Goal: Transaction & Acquisition: Purchase product/service

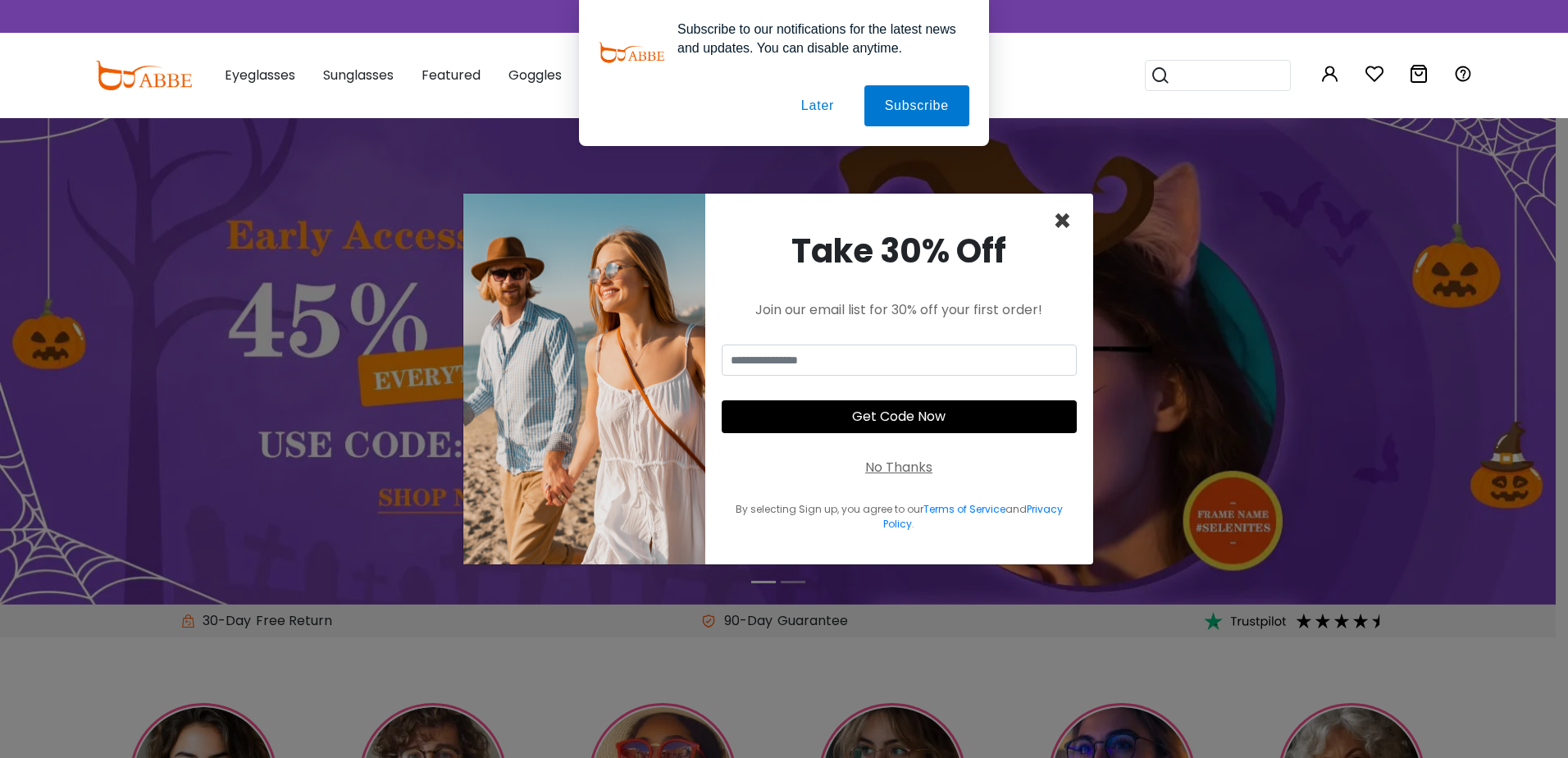
click at [1058, 222] on span "×" at bounding box center [1062, 221] width 19 height 42
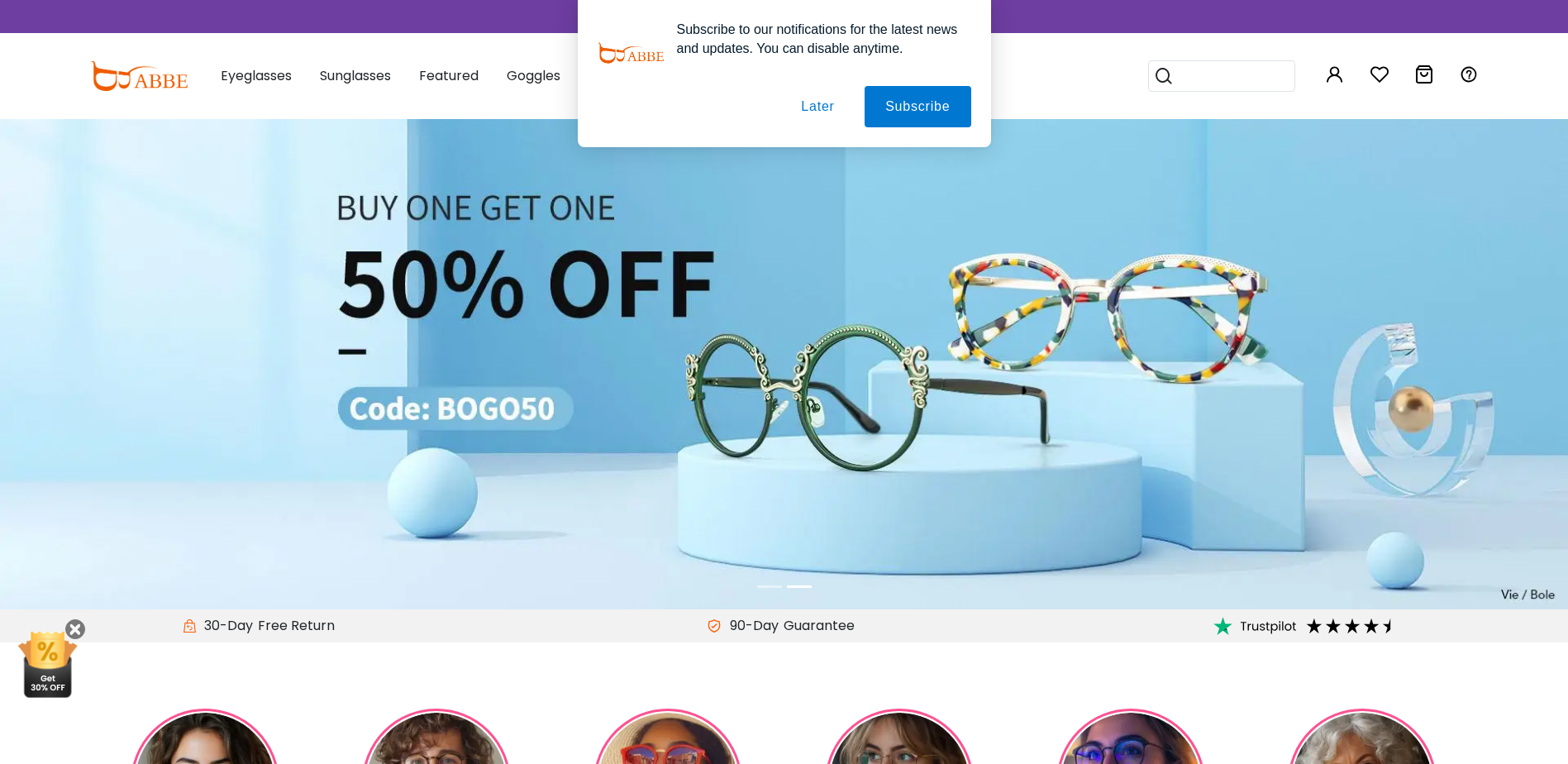
click at [813, 106] on button "Later" at bounding box center [817, 107] width 75 height 41
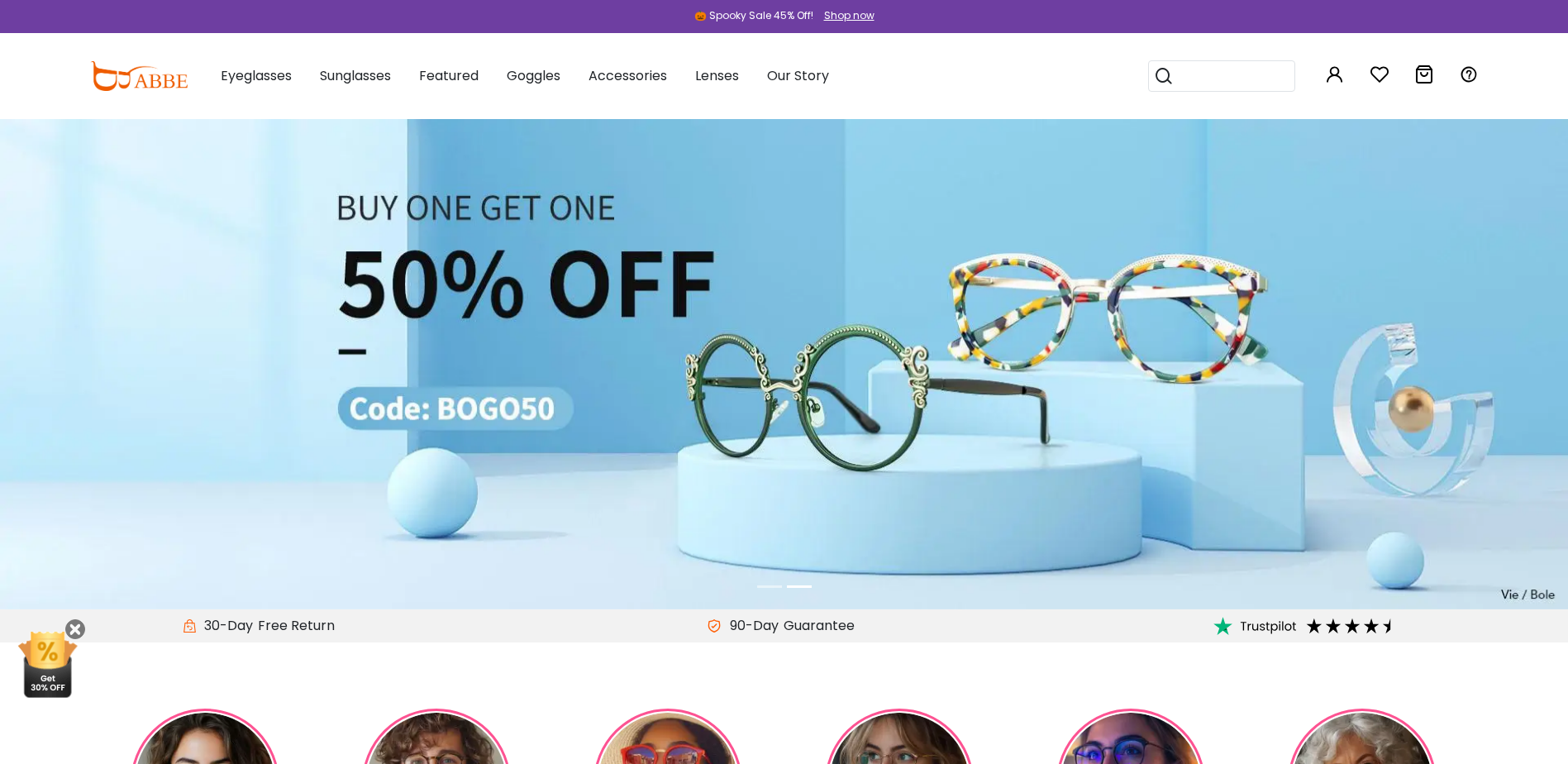
click at [762, 585] on li at bounding box center [769, 587] width 25 height 19
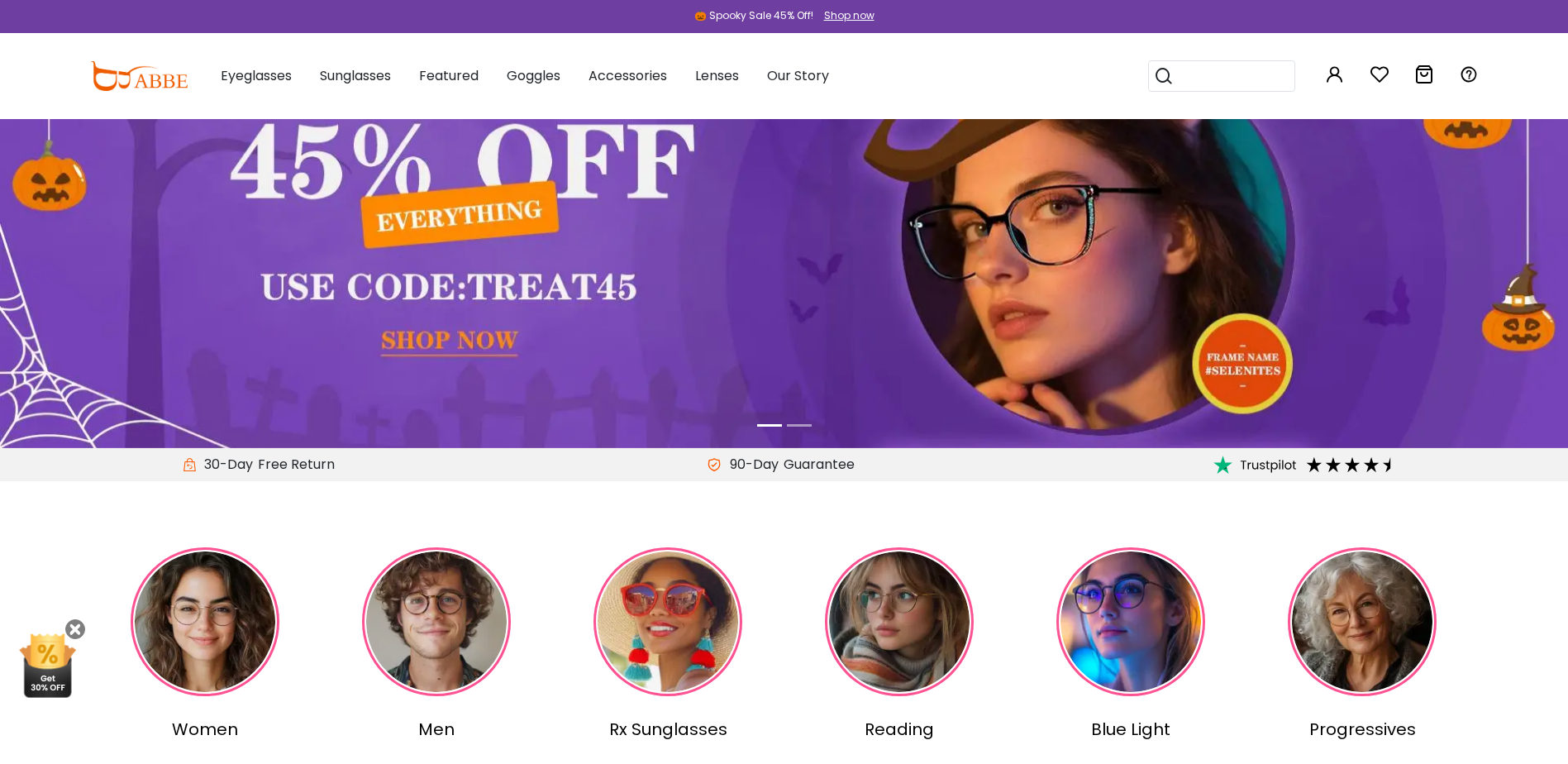
scroll to position [83, 0]
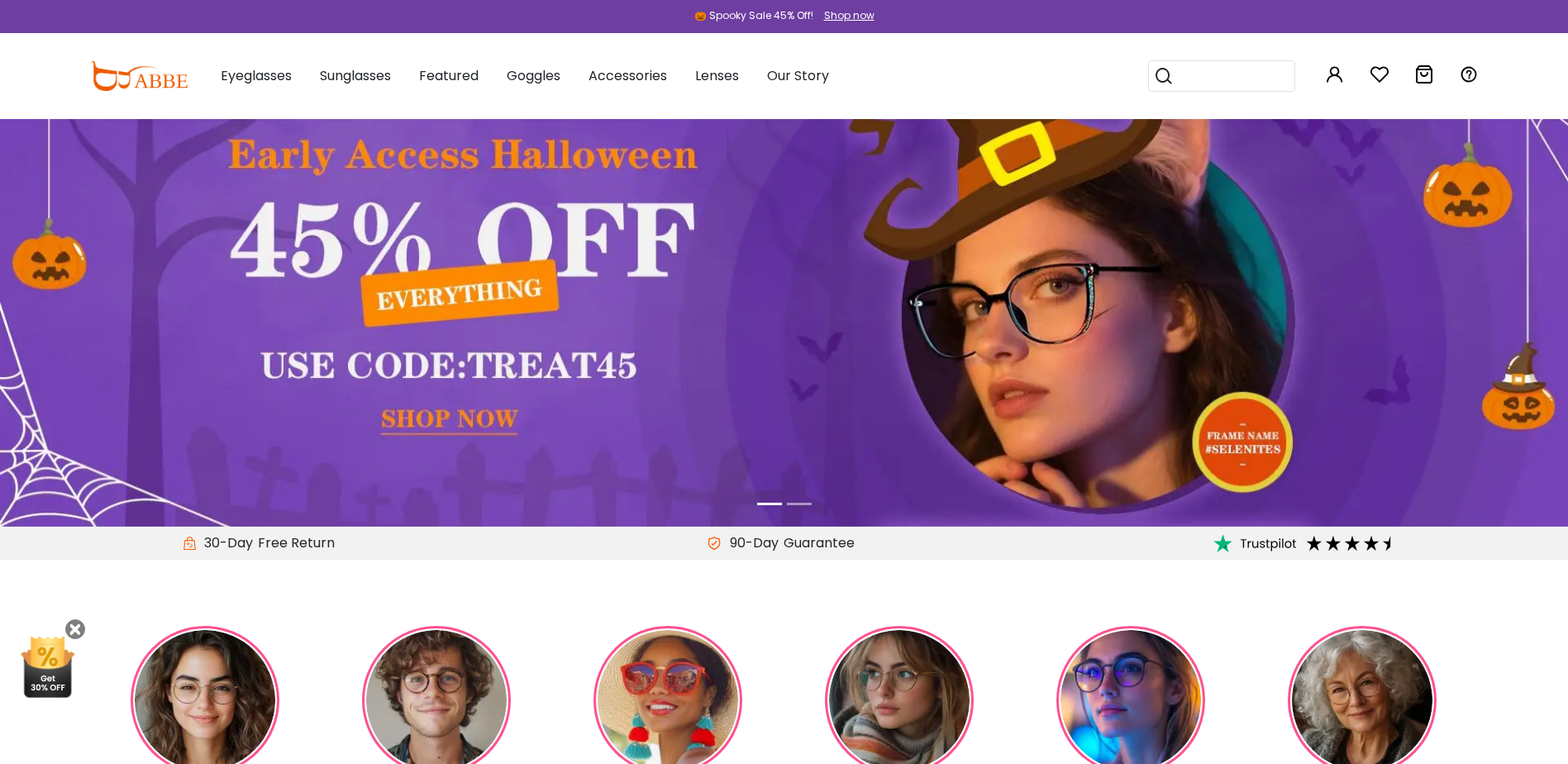
click at [427, 422] on img at bounding box center [784, 281] width 1568 height 491
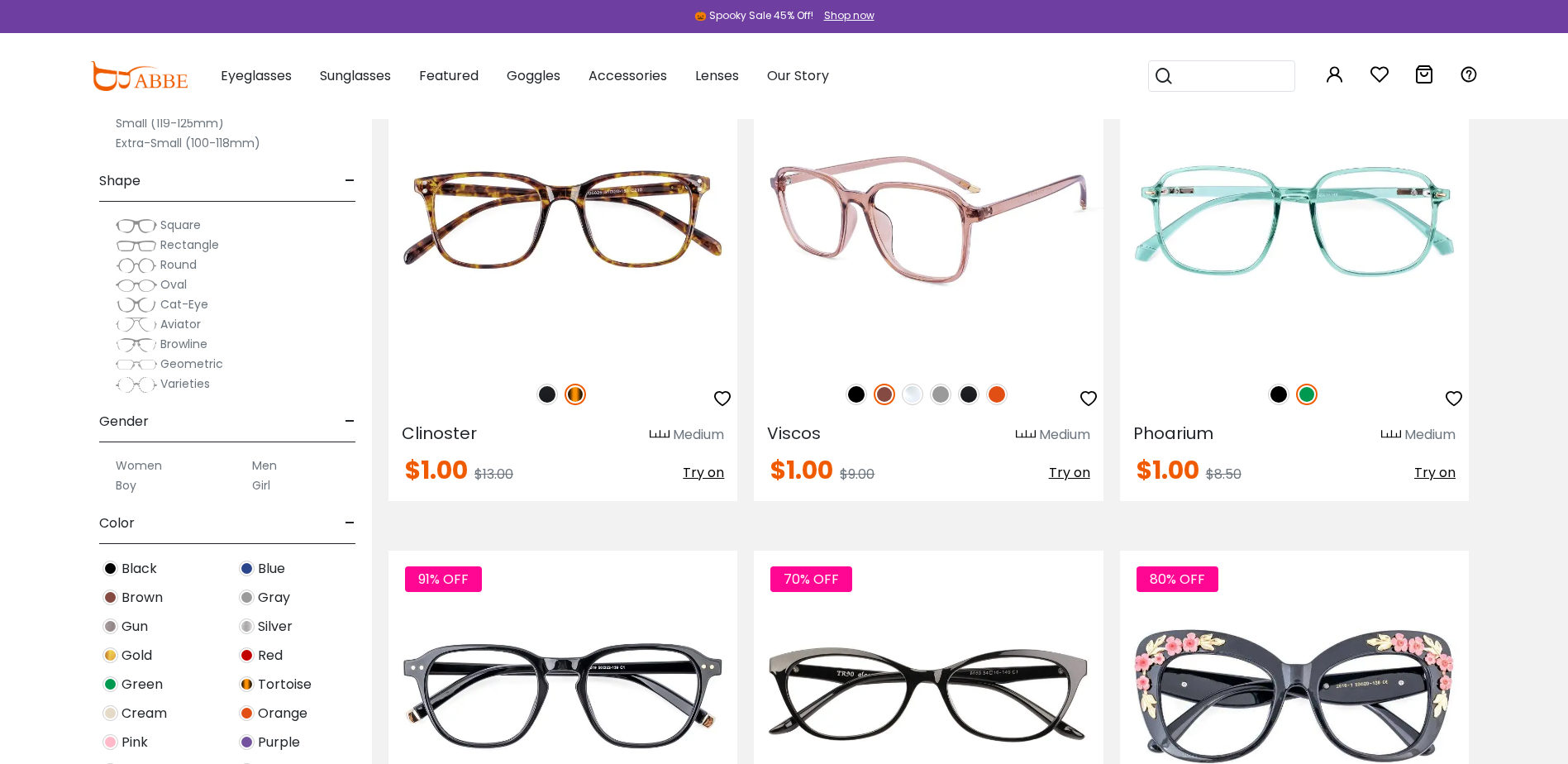
scroll to position [3804, 0]
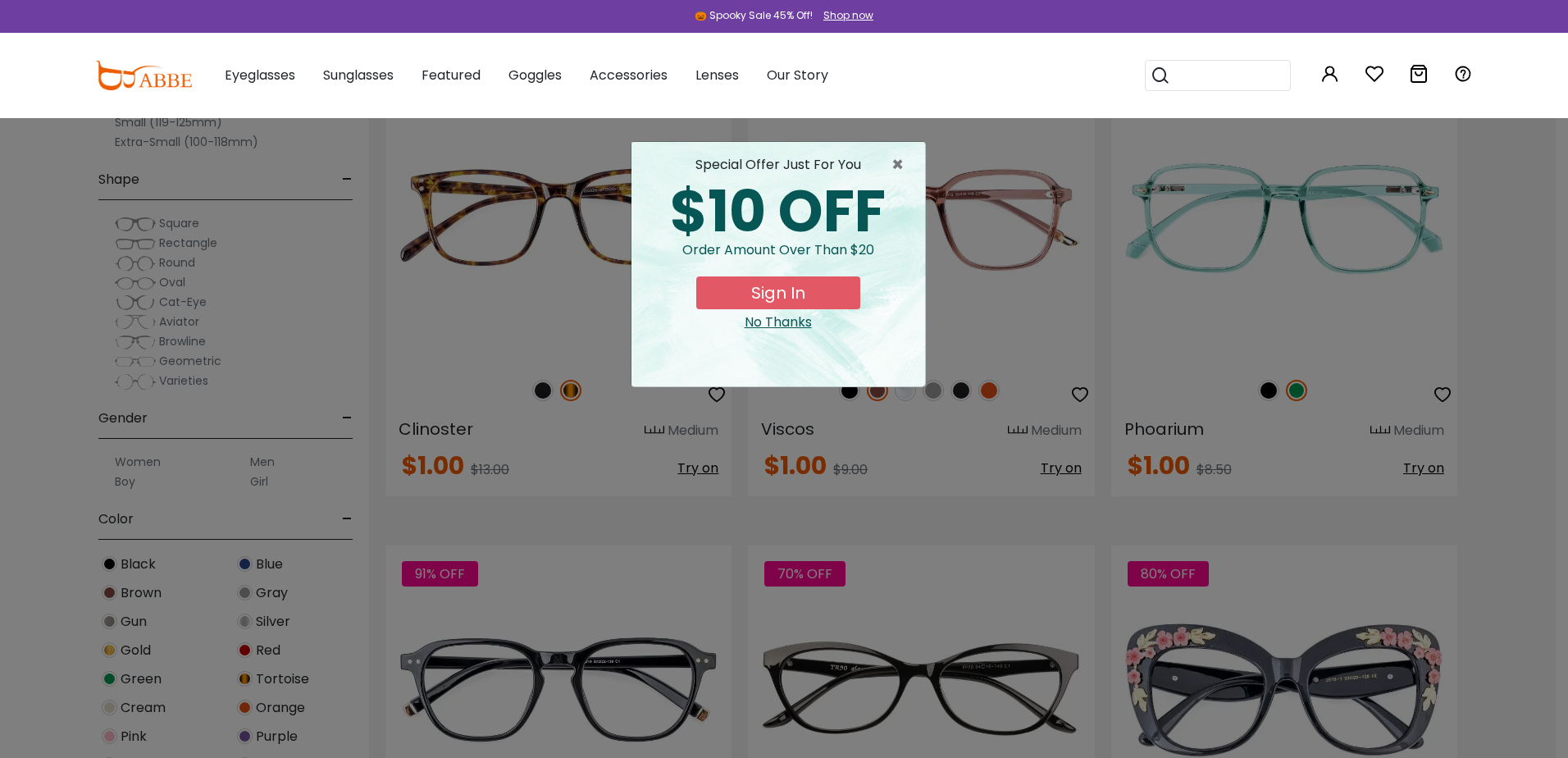
click at [778, 323] on div "No Thanks" at bounding box center [778, 322] width 268 height 20
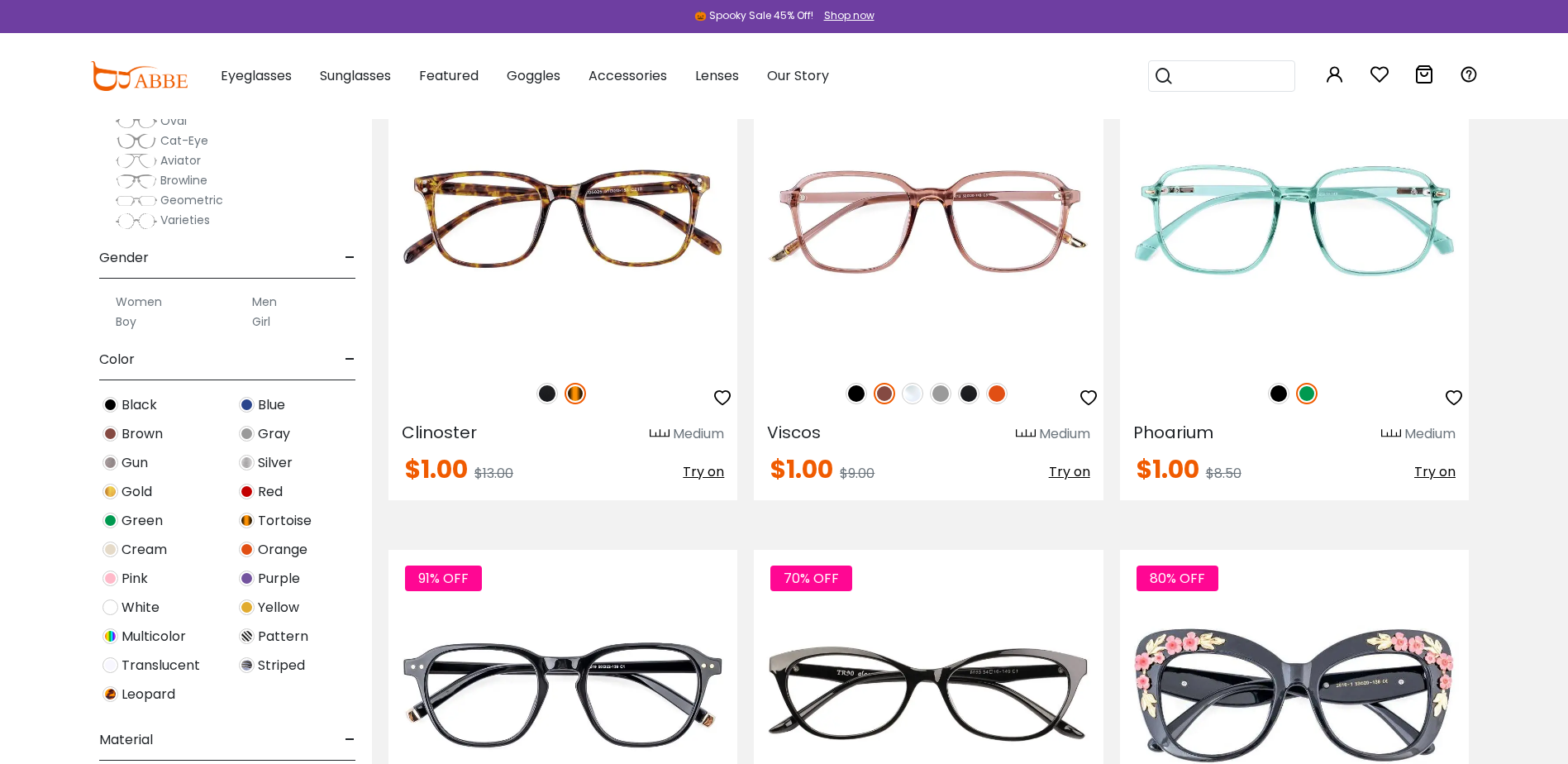
scroll to position [165, 0]
click at [129, 604] on span "White" at bounding box center [140, 606] width 38 height 20
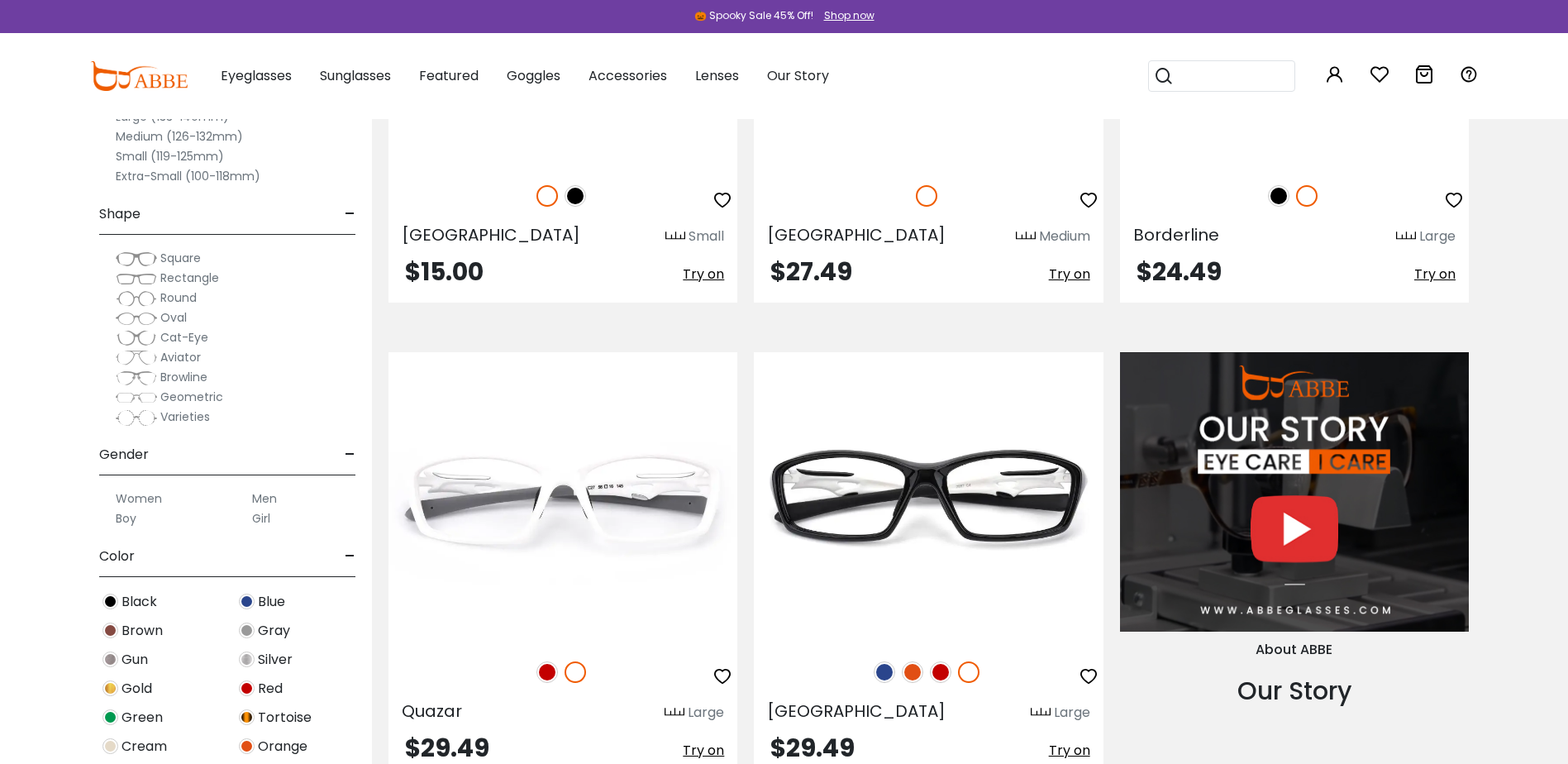
scroll to position [1571, 0]
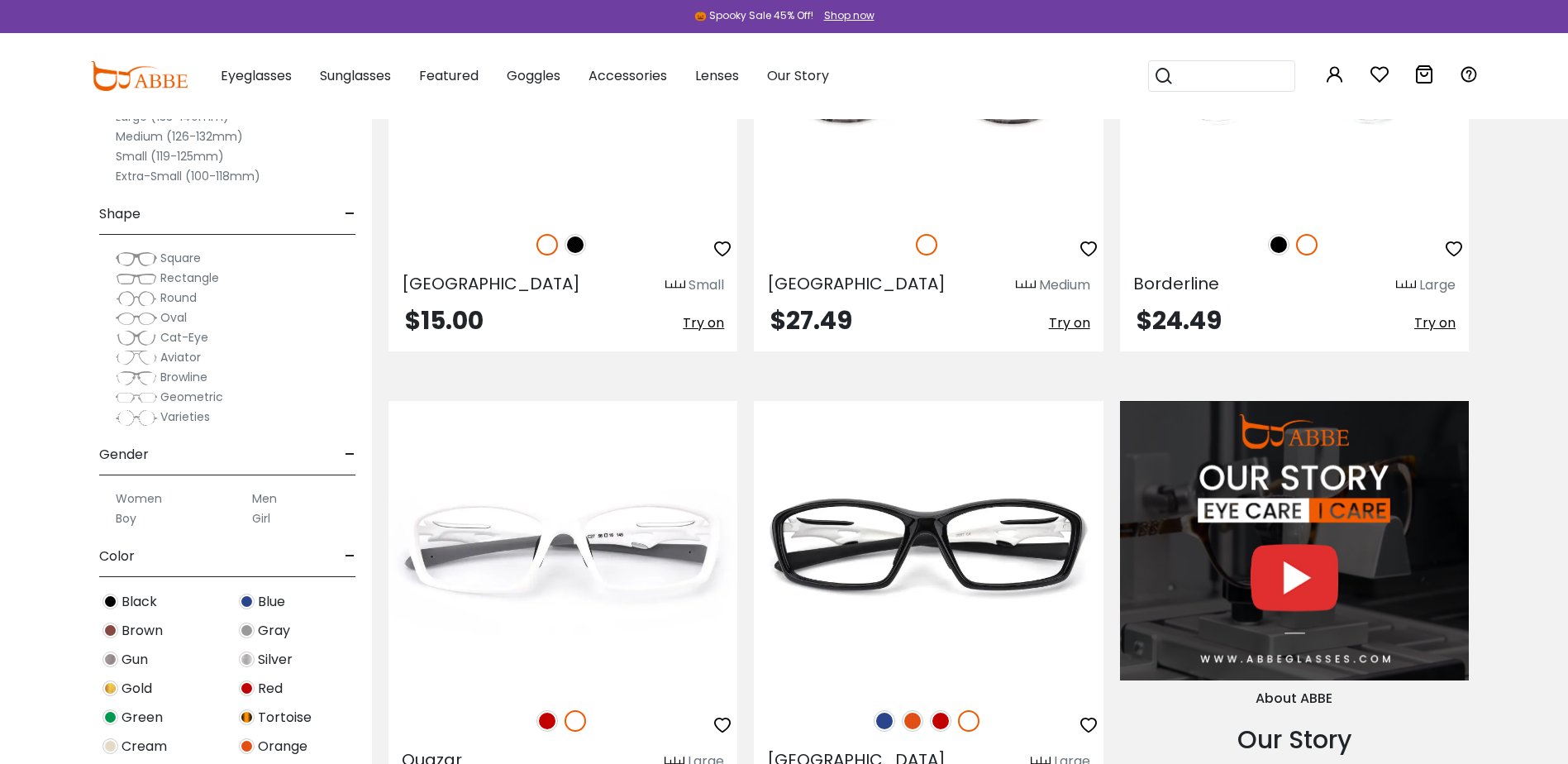
click at [104, 603] on img at bounding box center [110, 602] width 15 height 15
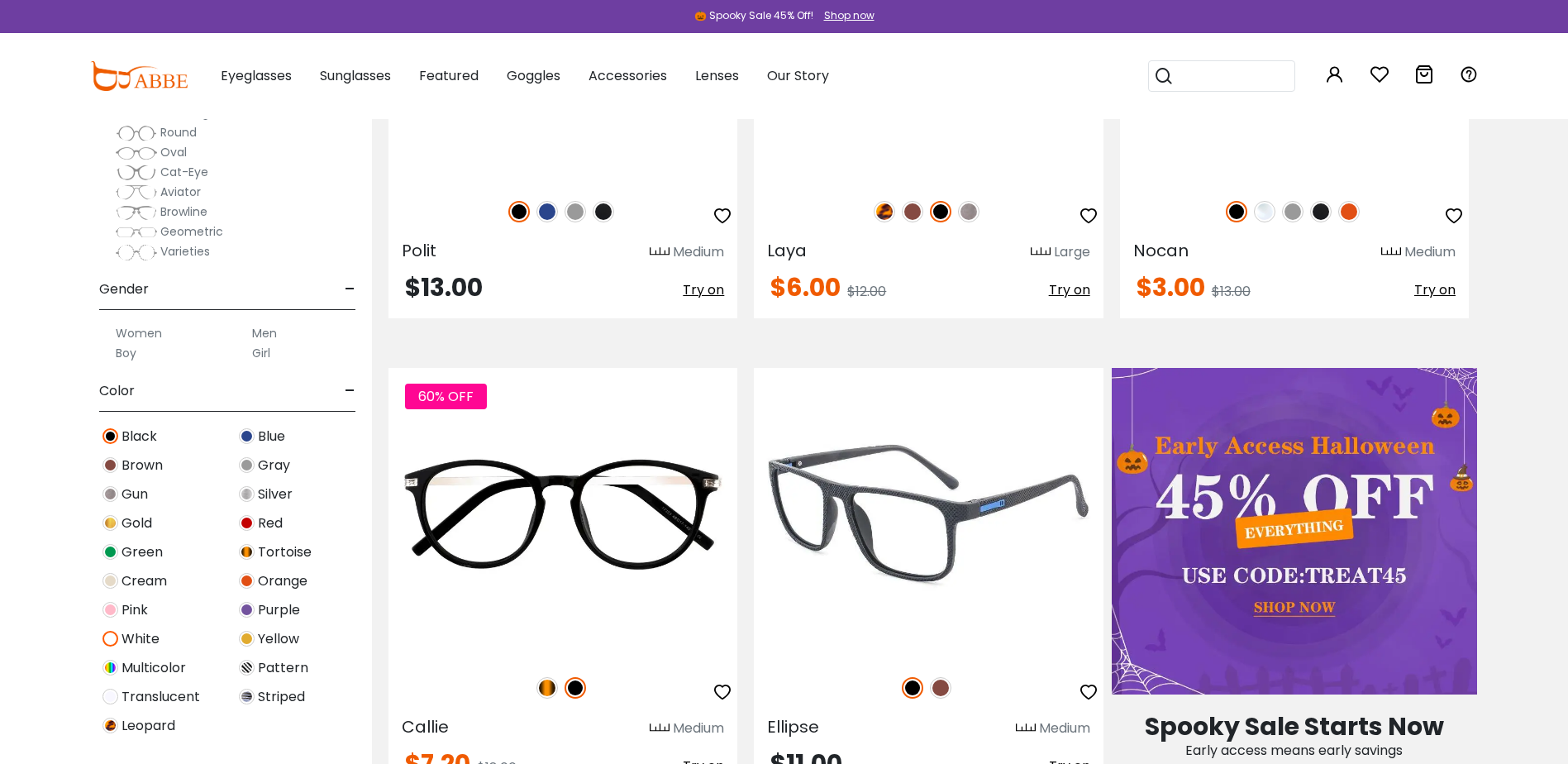
scroll to position [993, 0]
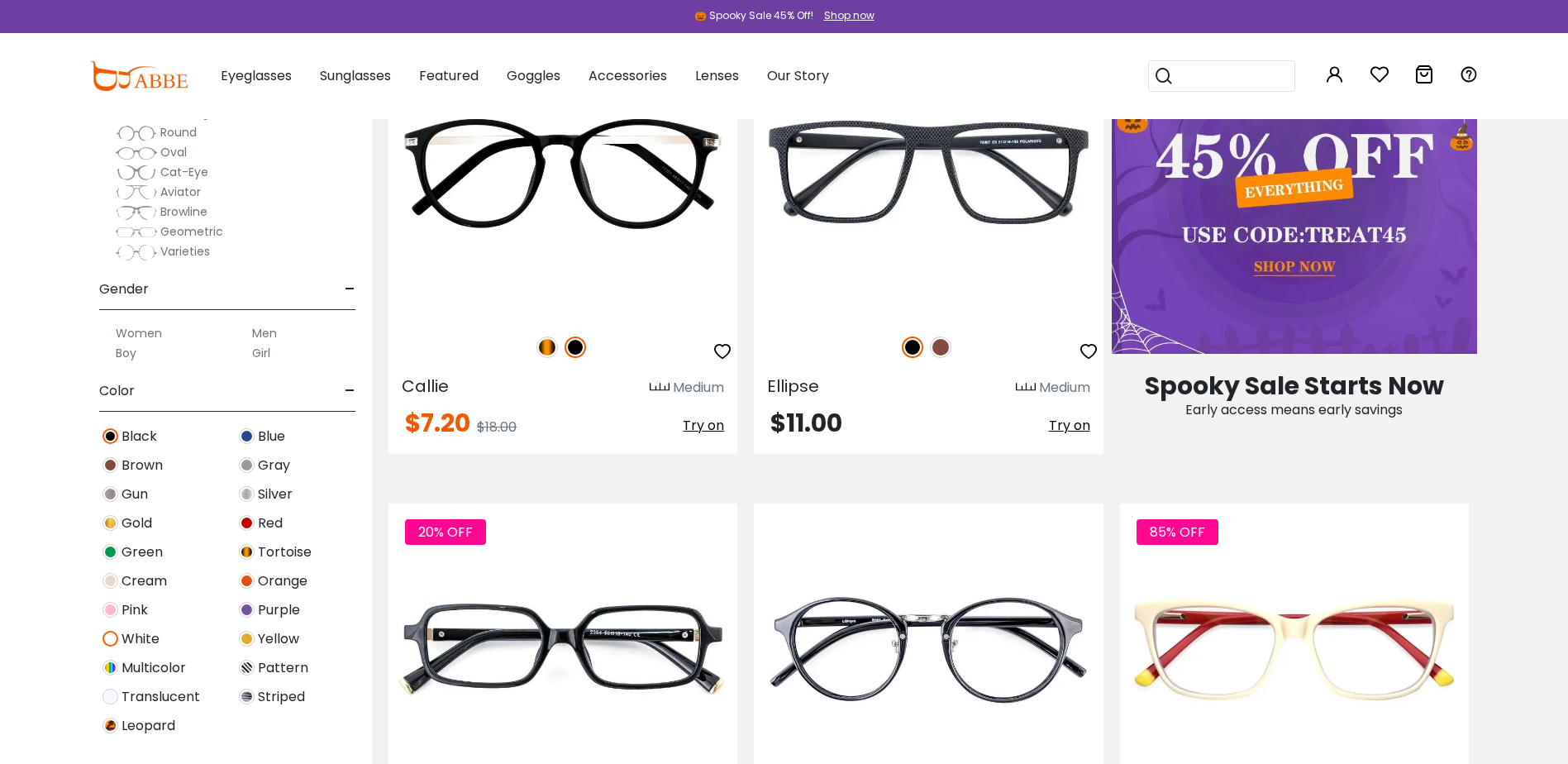
click at [109, 642] on img at bounding box center [110, 639] width 15 height 15
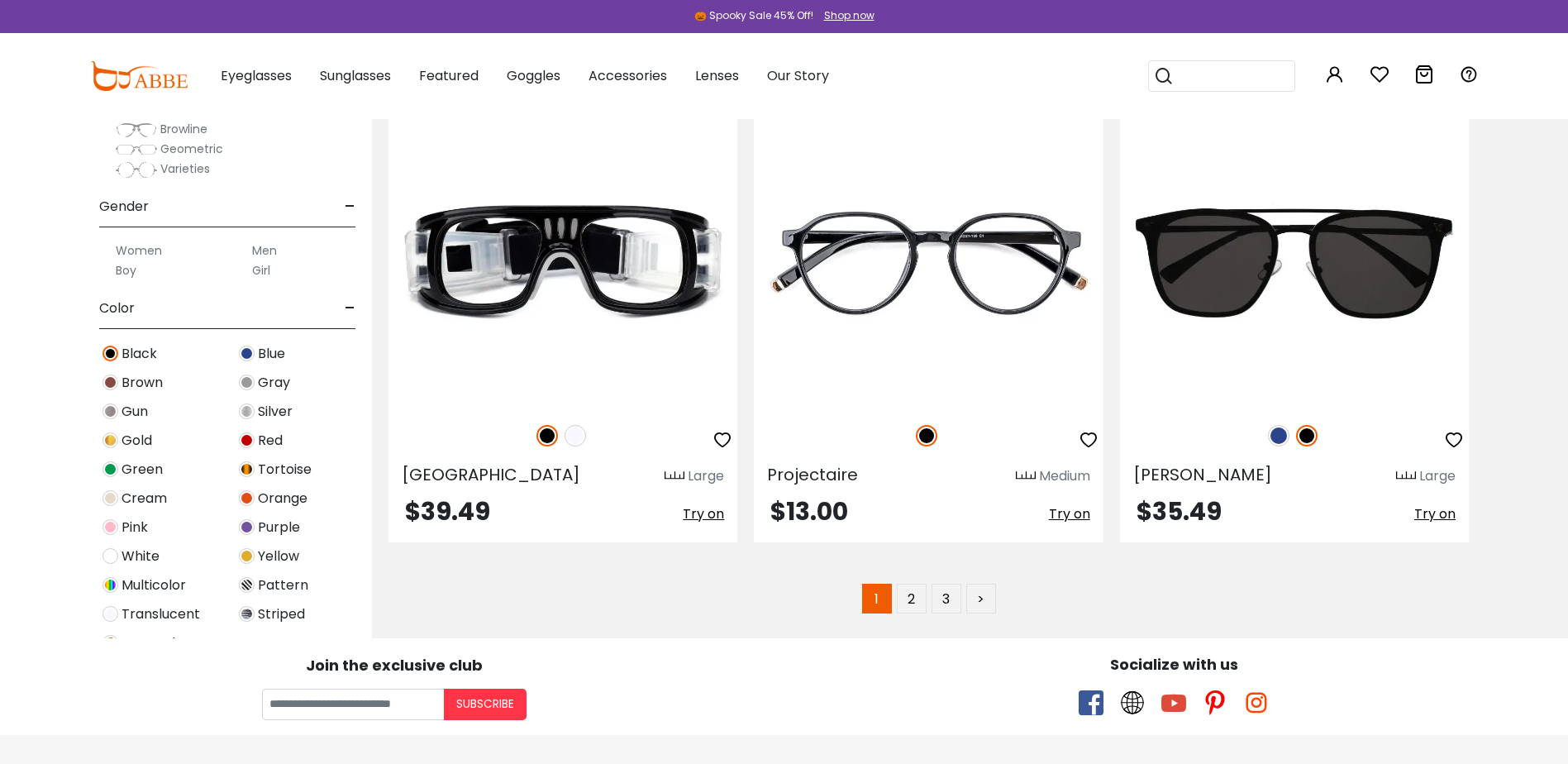
scroll to position [9427, 0]
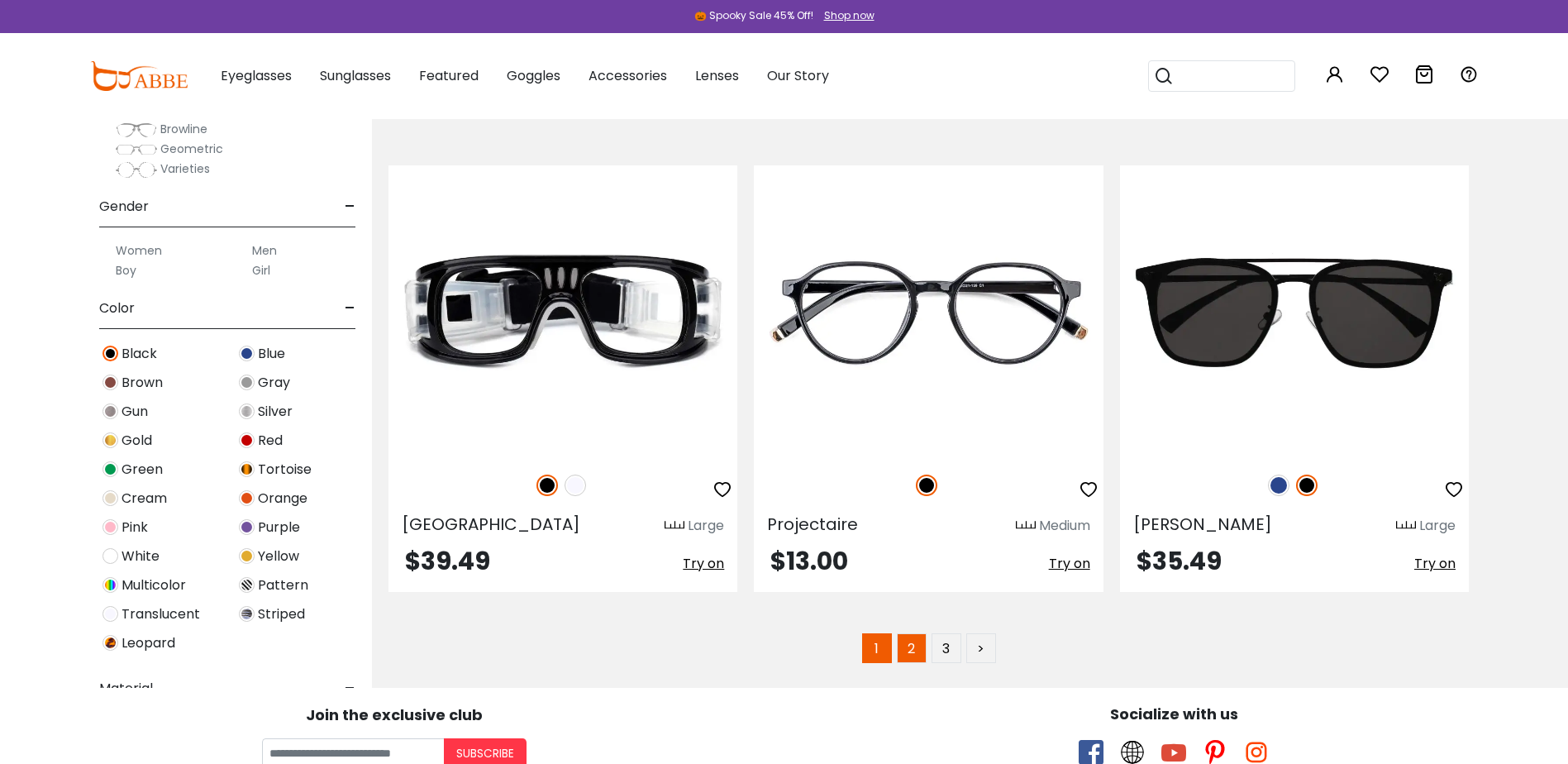
click at [915, 648] on link "2" at bounding box center [912, 648] width 30 height 30
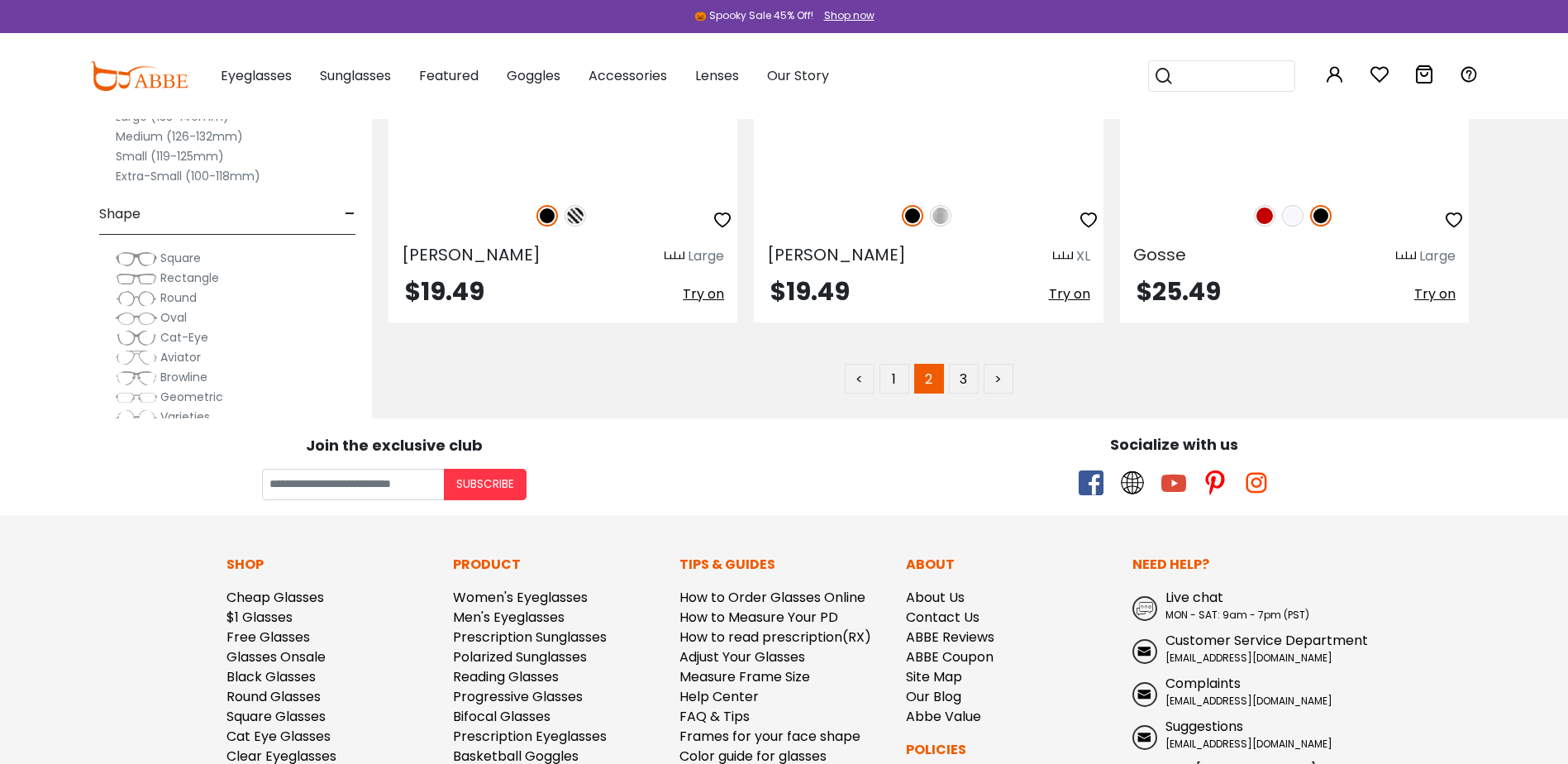
scroll to position [9758, 0]
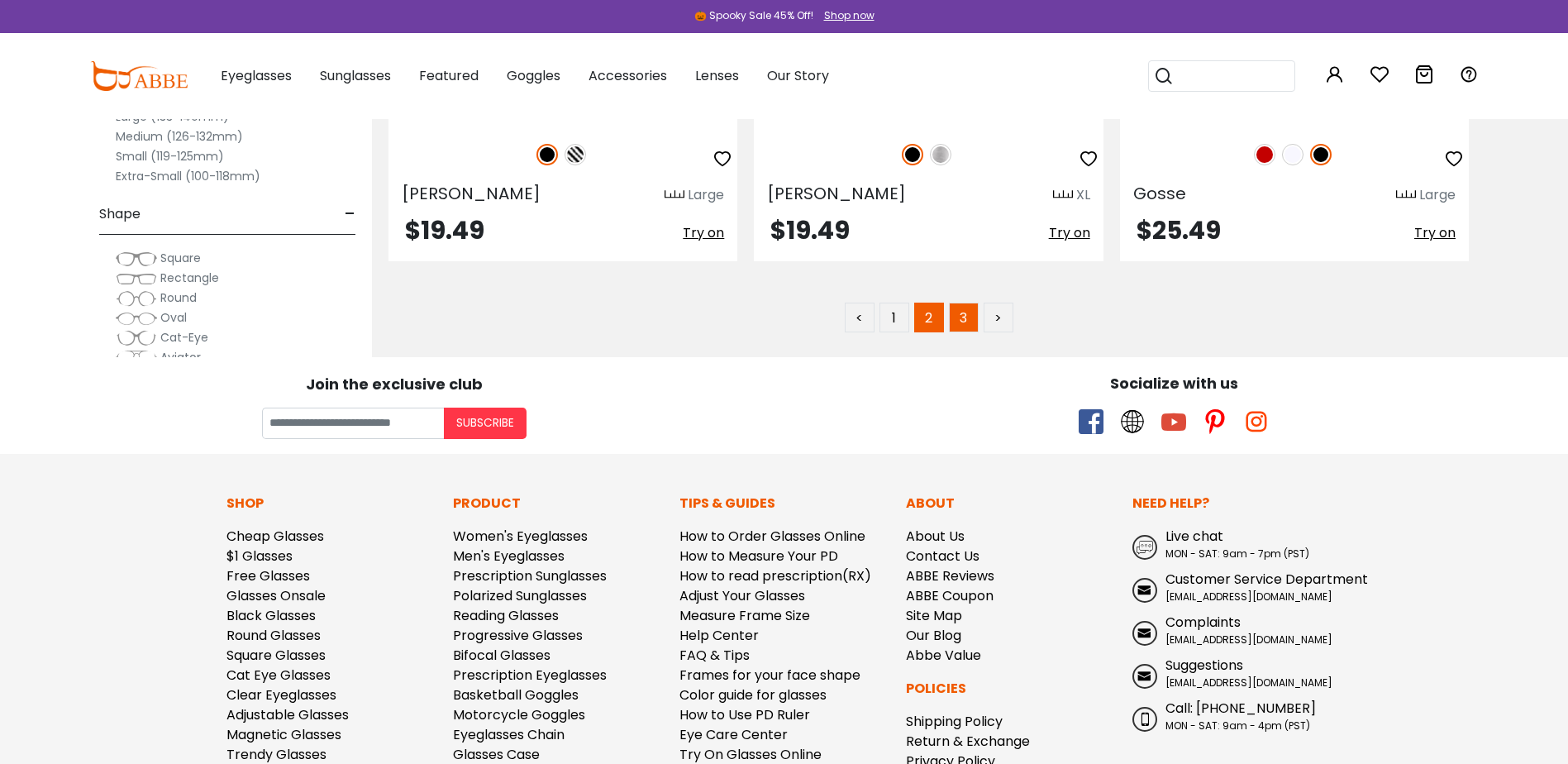
click at [949, 325] on link "3" at bounding box center [964, 317] width 30 height 30
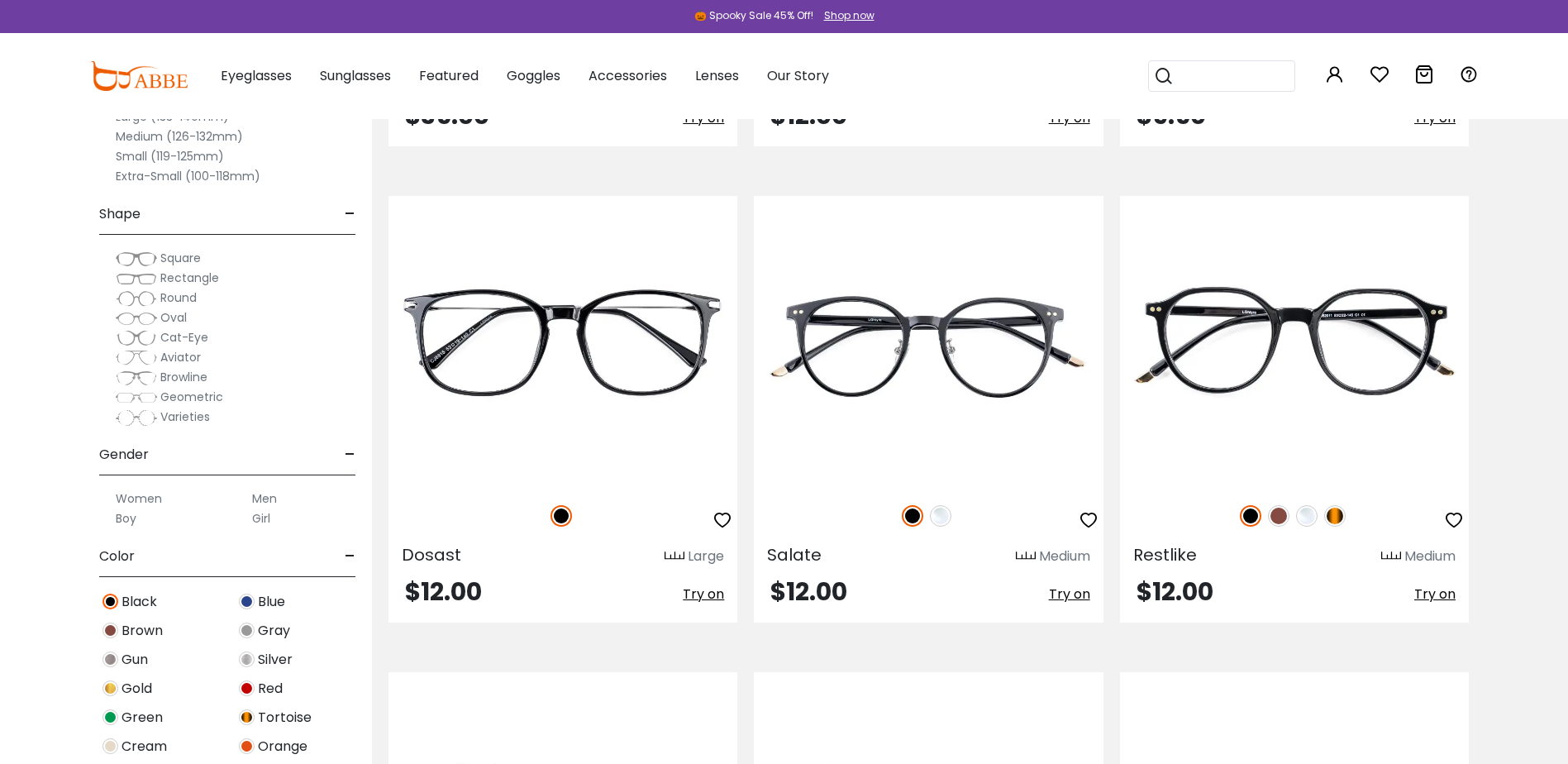
scroll to position [6863, 0]
